Goal: Task Accomplishment & Management: Manage account settings

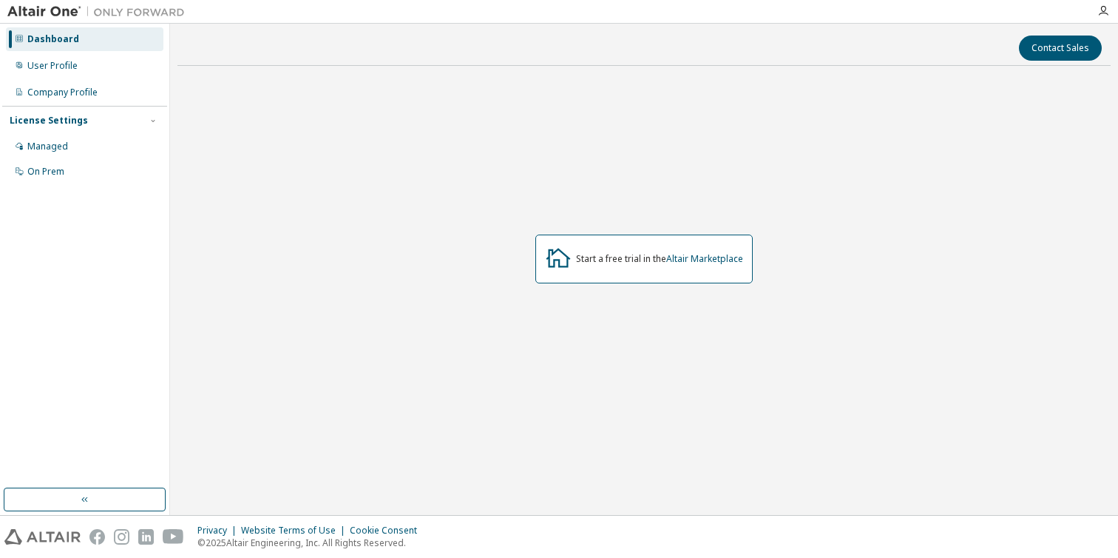
click at [164, 10] on img at bounding box center [99, 11] width 185 height 15
click at [1106, 12] on icon "button" at bounding box center [1104, 11] width 12 height 12
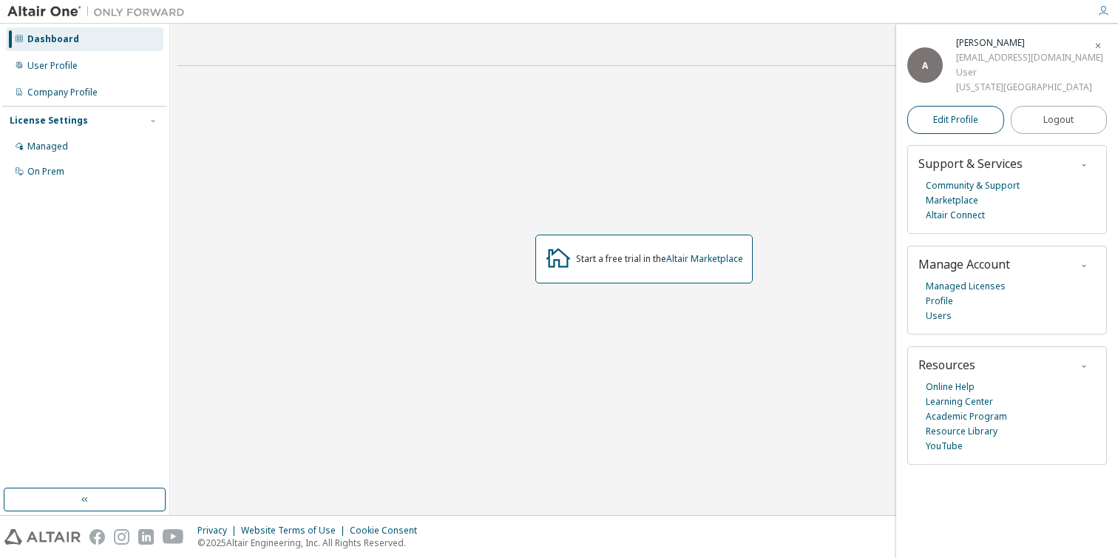
click at [978, 109] on link "Edit Profile" at bounding box center [955, 120] width 97 height 28
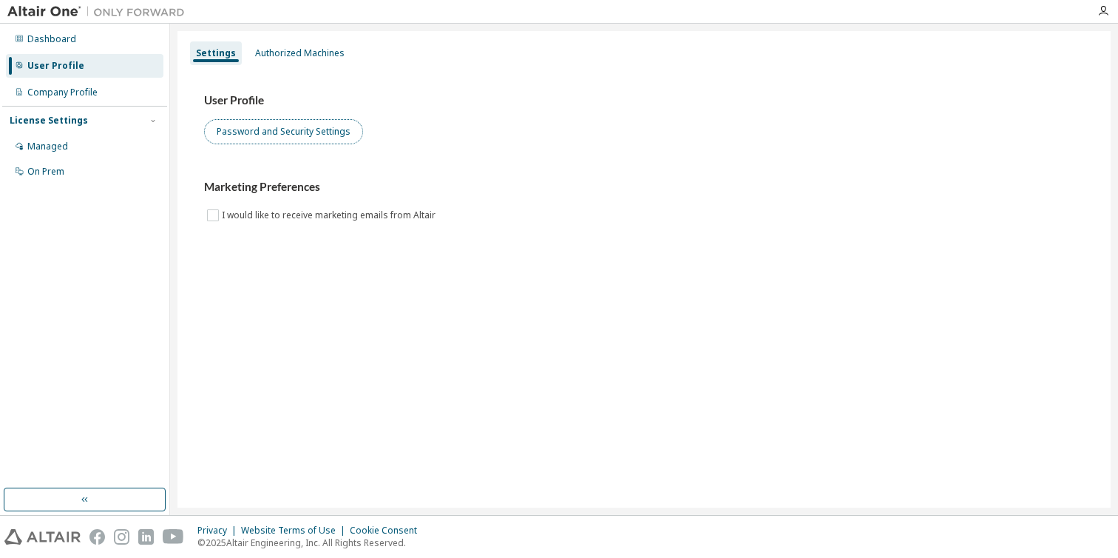
click at [281, 128] on button "Password and Security Settings" at bounding box center [283, 131] width 159 height 25
